Goal: Task Accomplishment & Management: Manage account settings

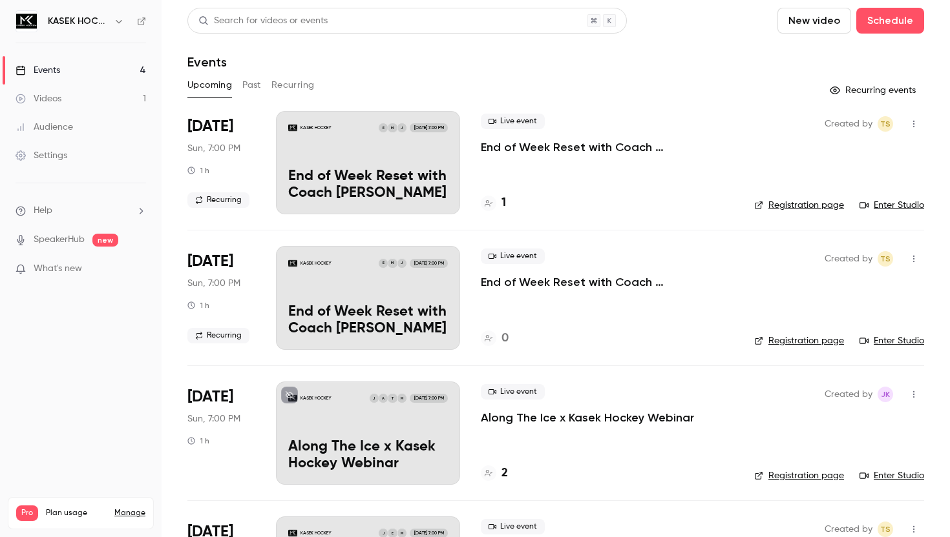
click at [354, 173] on p "End of Week Reset with Coach [PERSON_NAME]" at bounding box center [368, 186] width 160 height 34
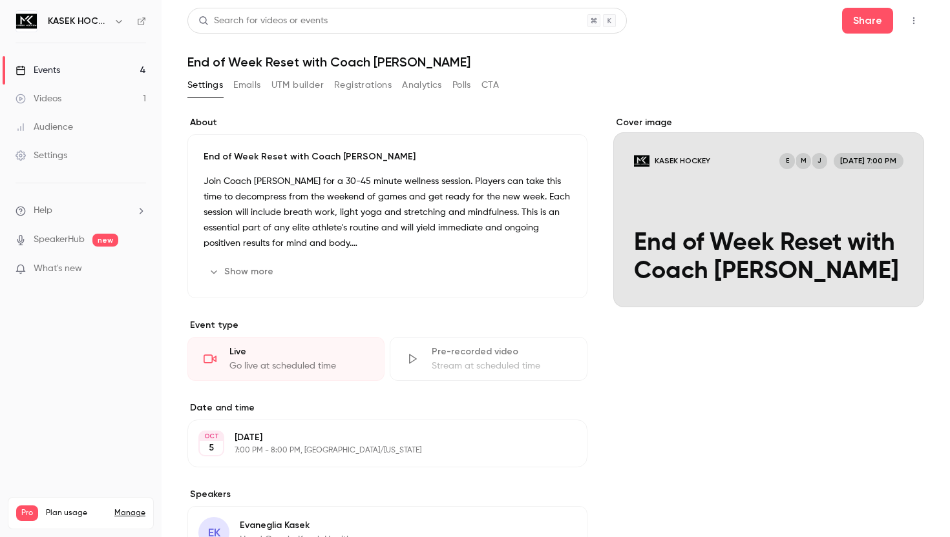
click at [313, 282] on div "Show more Edit" at bounding box center [387, 272] width 368 height 21
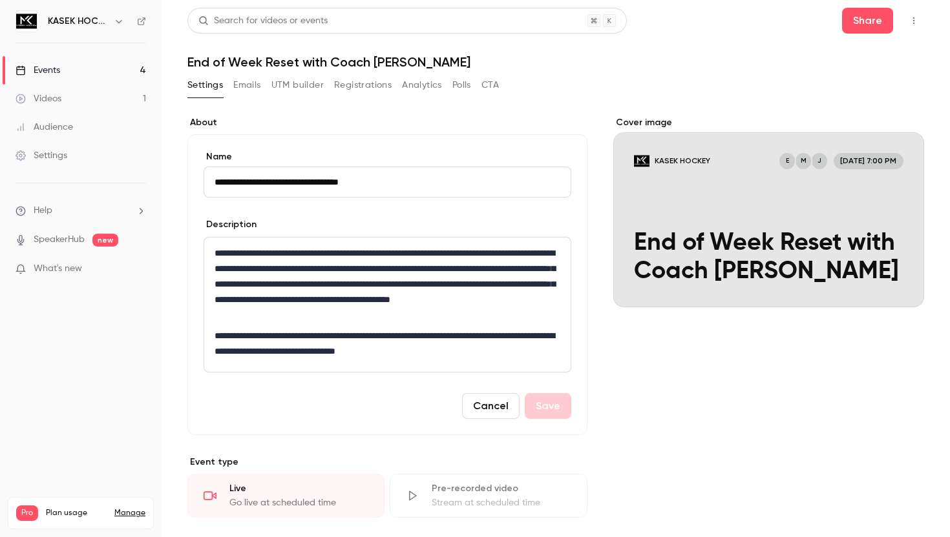
click at [426, 143] on div "**********" at bounding box center [387, 284] width 400 height 301
click at [580, 68] on h1 "End of Week Reset with Coach [PERSON_NAME]" at bounding box center [555, 62] width 736 height 16
click at [59, 74] on div "Events" at bounding box center [38, 70] width 45 height 13
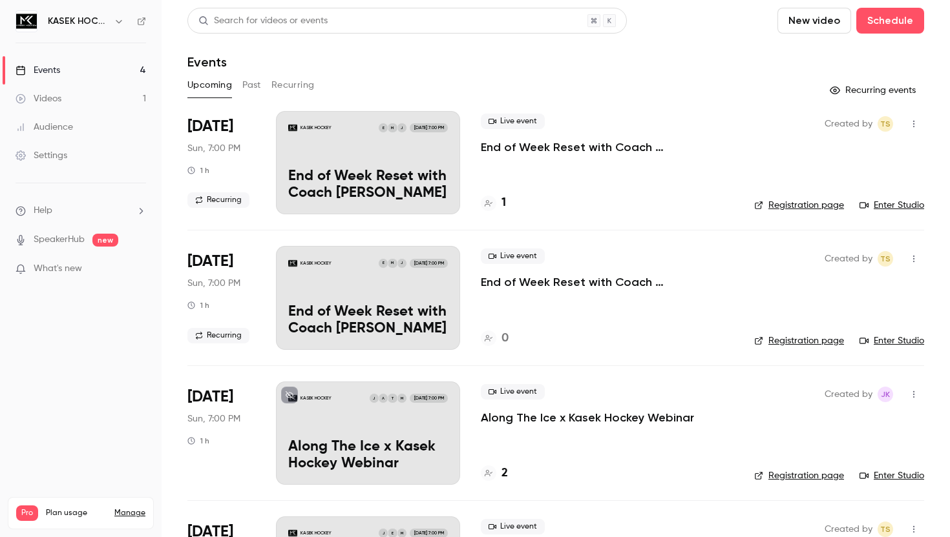
click at [377, 165] on div "KASEK HOCKEY J M E [DATE] 7:00 PM End of Week Reset with Coach [PERSON_NAME]" at bounding box center [368, 162] width 184 height 103
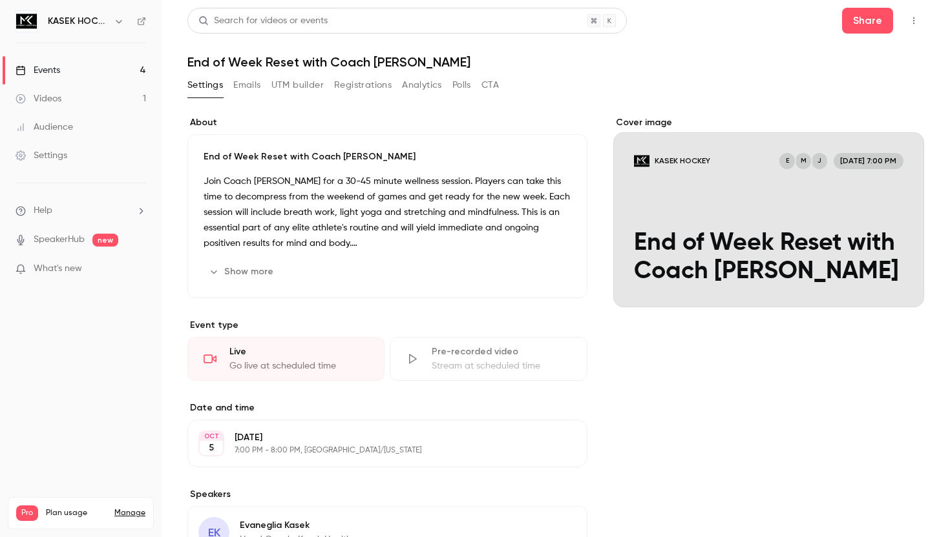
click at [806, 395] on div "Cover image KASEK HOCKEY J M E [DATE] 7:00 PM End of Week Reset with Coach [PER…" at bounding box center [768, 447] width 311 height 663
click at [247, 359] on div "Live Go live at scheduled time" at bounding box center [285, 359] width 197 height 44
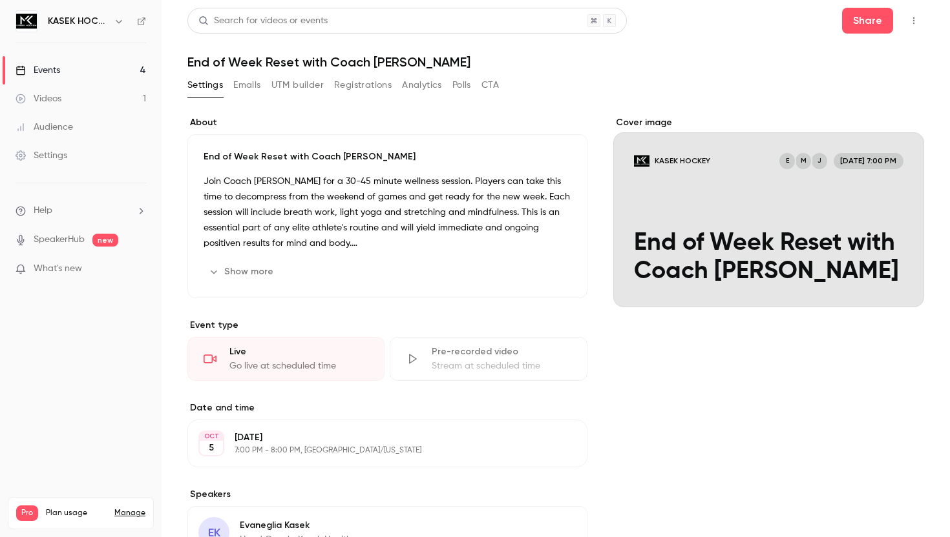
click at [919, 25] on button "button" at bounding box center [913, 20] width 21 height 21
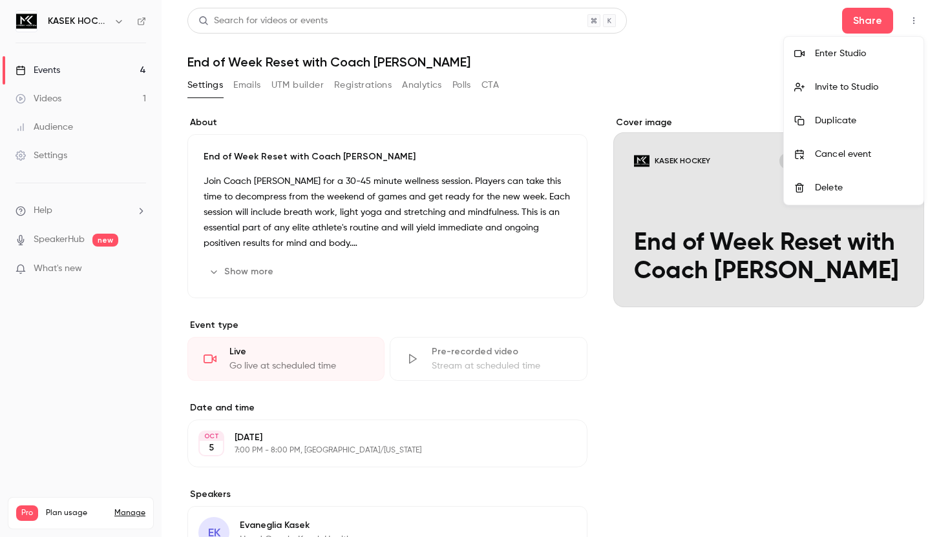
click at [602, 70] on div at bounding box center [475, 268] width 950 height 537
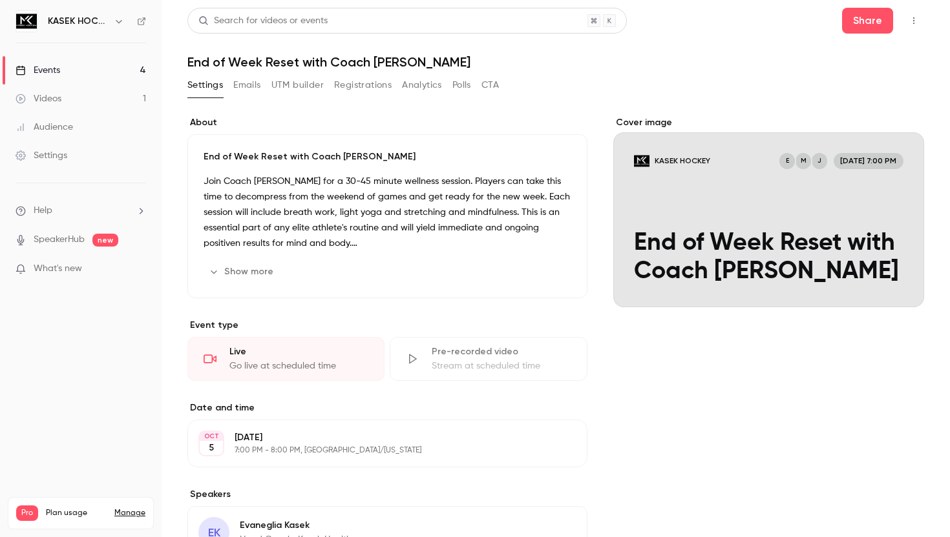
click at [52, 151] on div "Settings" at bounding box center [42, 155] width 52 height 13
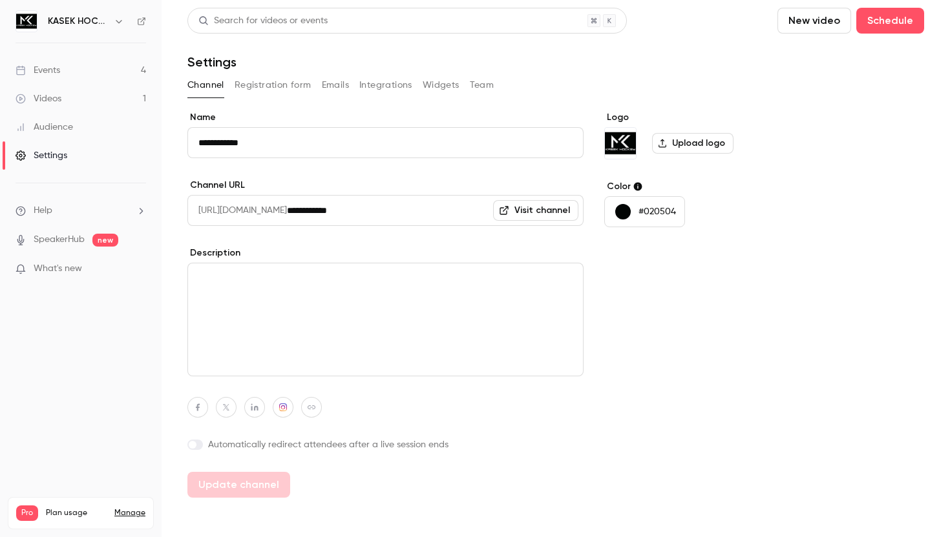
click at [483, 85] on button "Team" at bounding box center [482, 85] width 25 height 21
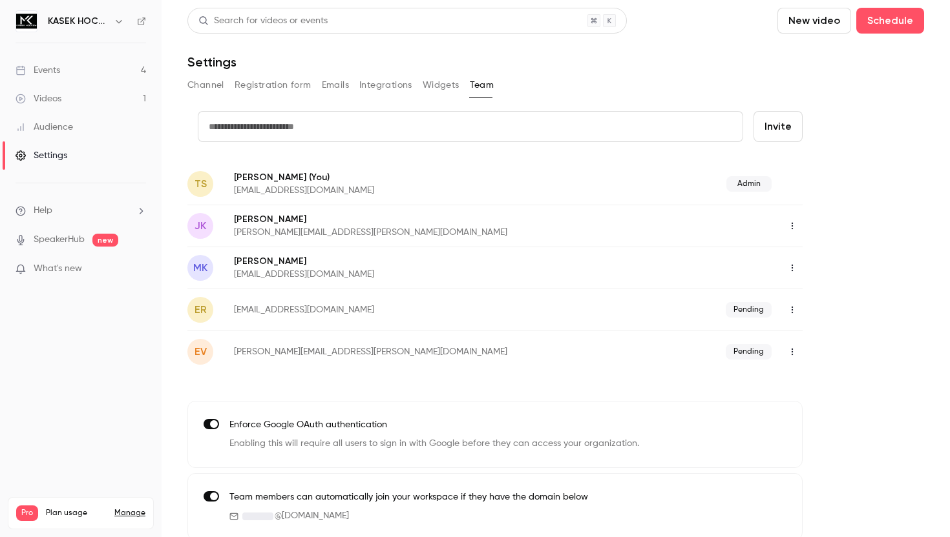
click at [791, 354] on icon "button" at bounding box center [792, 352] width 10 height 9
click at [817, 379] on div "Resend invitation" at bounding box center [862, 385] width 98 height 13
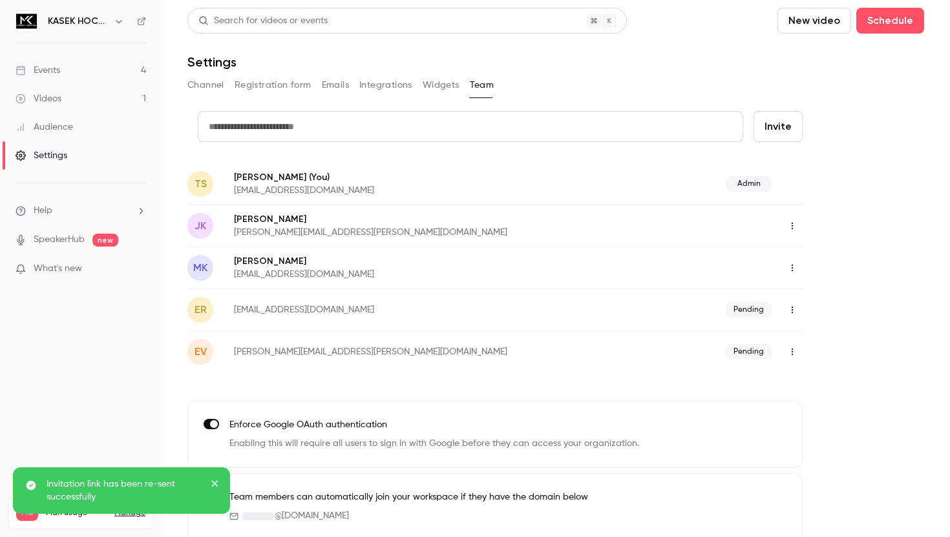
click at [789, 313] on icon "button" at bounding box center [792, 310] width 10 height 9
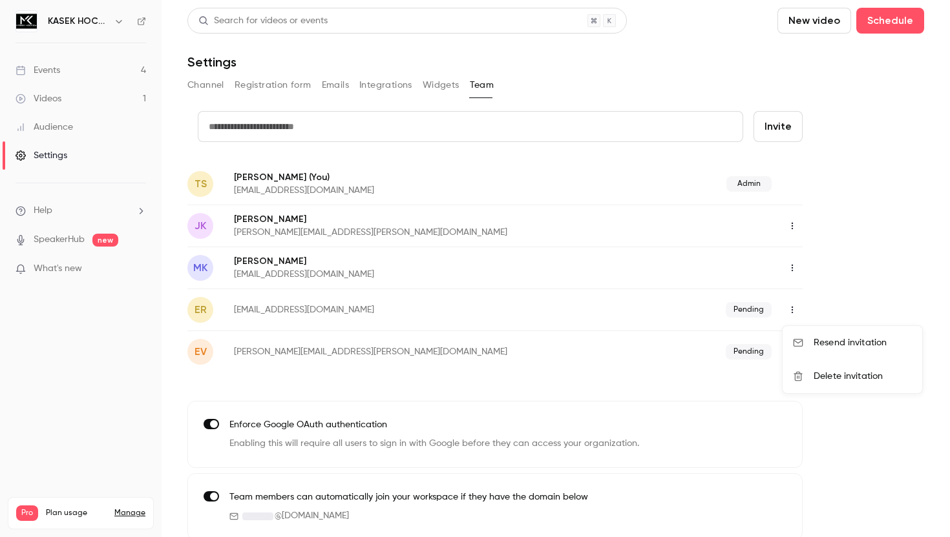
click at [825, 372] on div "Delete invitation" at bounding box center [862, 376] width 98 height 13
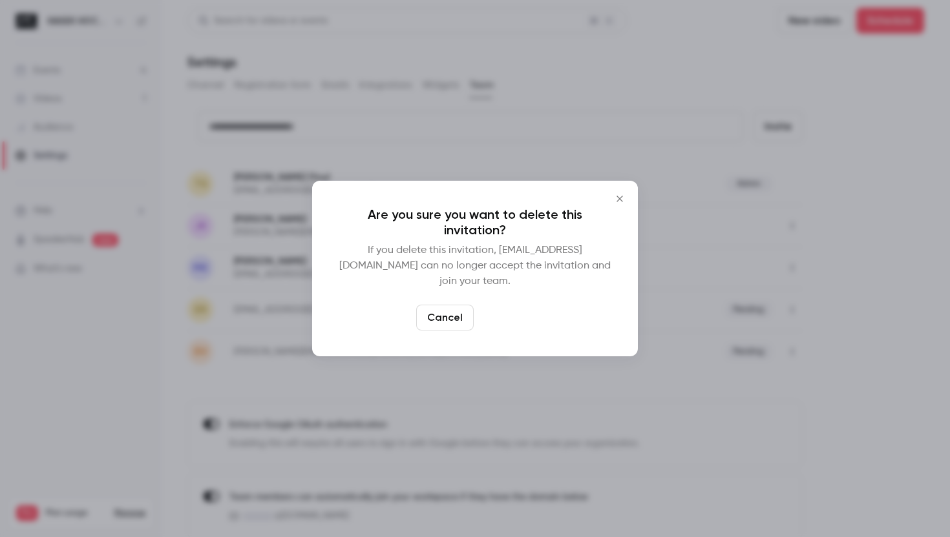
click at [502, 313] on button "Delete" at bounding box center [507, 318] width 56 height 26
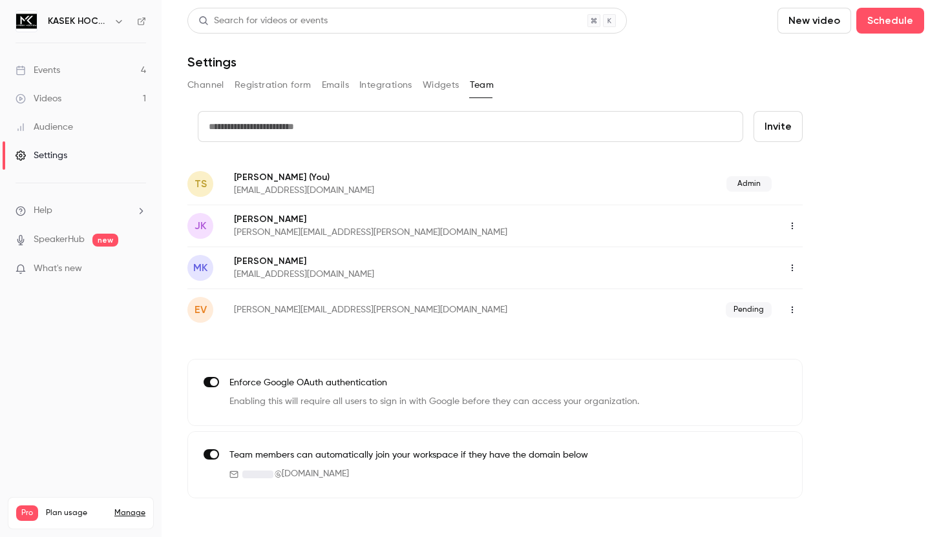
click at [101, 73] on link "Events 4" at bounding box center [80, 70] width 161 height 28
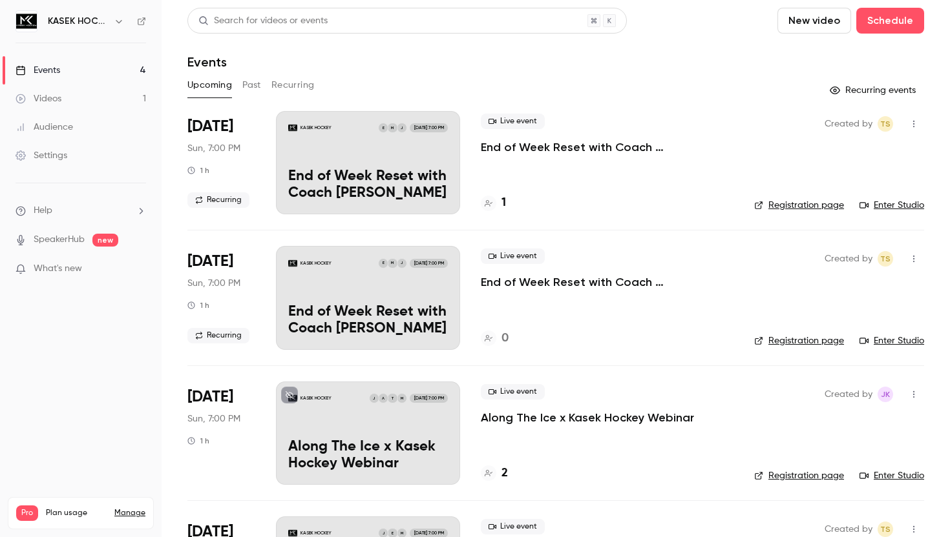
click at [357, 159] on div "KASEK HOCKEY J M E [DATE] 7:00 PM End of Week Reset with Coach [PERSON_NAME]" at bounding box center [368, 162] width 184 height 103
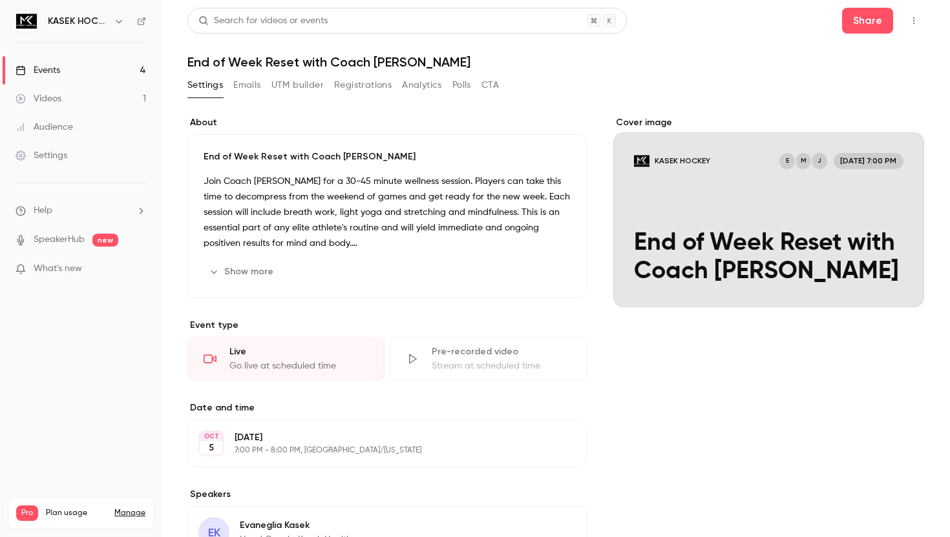
click at [299, 362] on div "Go live at scheduled time" at bounding box center [298, 366] width 139 height 13
click at [915, 24] on icon "button" at bounding box center [913, 20] width 10 height 9
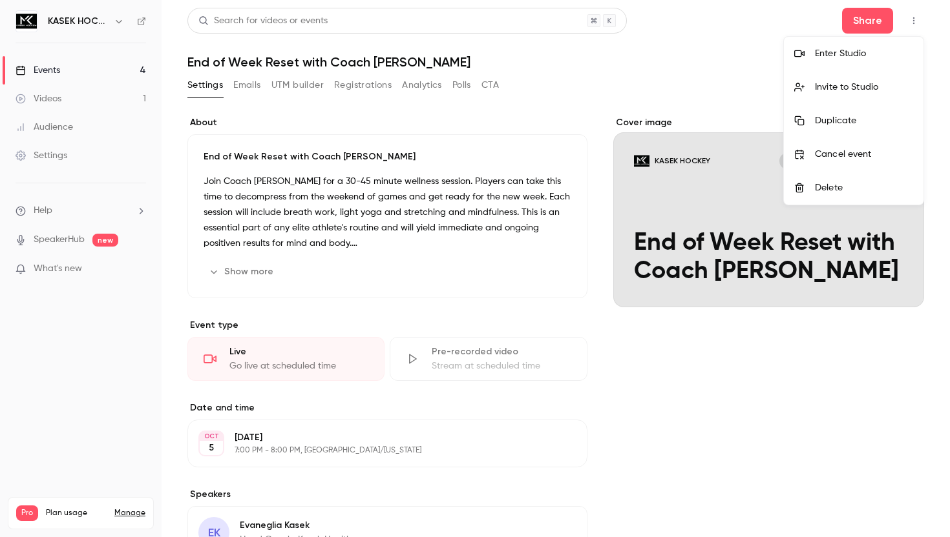
click at [883, 48] on div "Enter Studio" at bounding box center [864, 53] width 98 height 13
